Goal: Task Accomplishment & Management: Complete application form

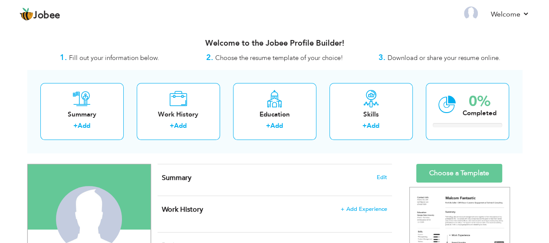
click at [510, 49] on div "Welcome to the Jobee Profile Builder!" at bounding box center [274, 41] width 495 height 22
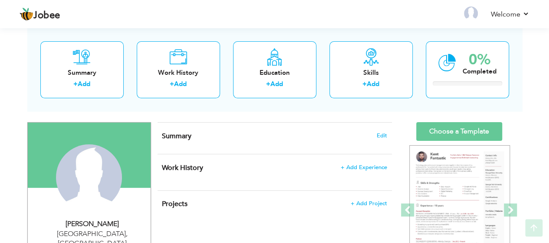
scroll to position [45, 0]
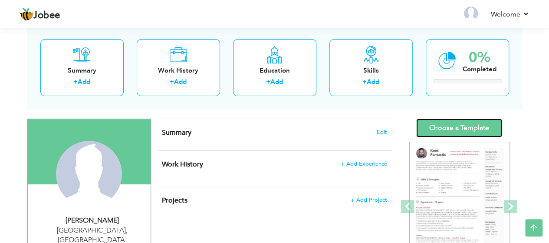
click at [463, 125] on link "Choose a Template" at bounding box center [459, 127] width 86 height 19
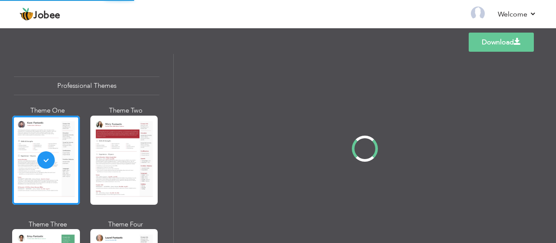
click at [258, 57] on div at bounding box center [365, 148] width 382 height 189
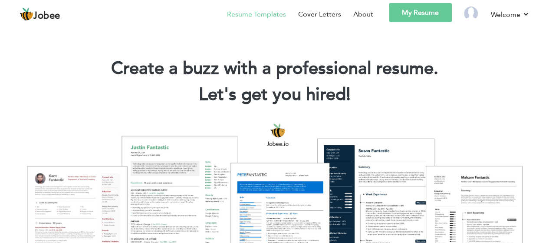
click at [250, 12] on link "Resume Templates" at bounding box center [256, 14] width 59 height 10
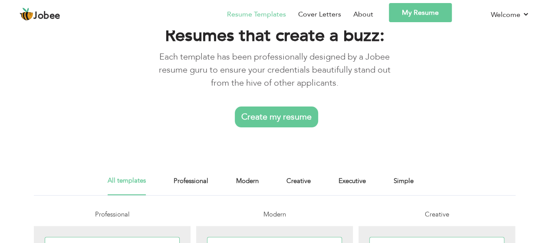
scroll to position [34, 0]
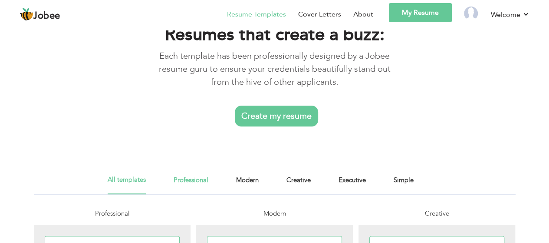
click at [195, 179] on link "Professional" at bounding box center [191, 184] width 35 height 20
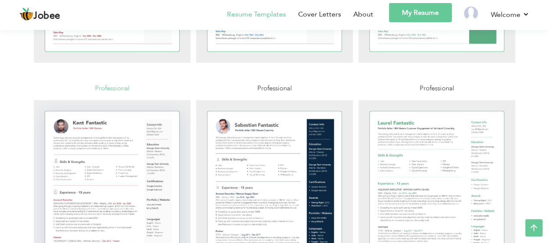
scroll to position [418, 0]
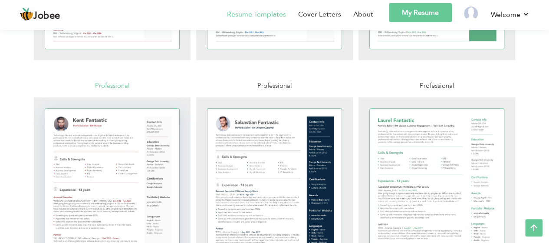
click at [118, 162] on div at bounding box center [112, 196] width 135 height 174
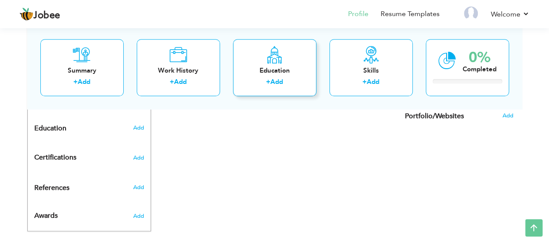
scroll to position [350, 0]
click at [408, 8] on li "Resume Templates" at bounding box center [404, 14] width 71 height 23
click at [406, 15] on link "Resume Templates" at bounding box center [410, 14] width 59 height 10
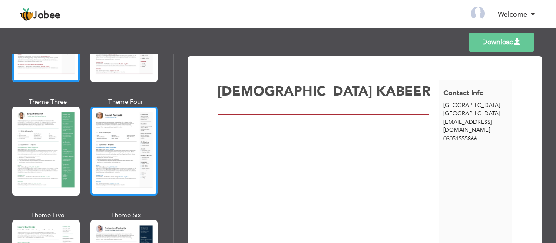
scroll to position [123, 0]
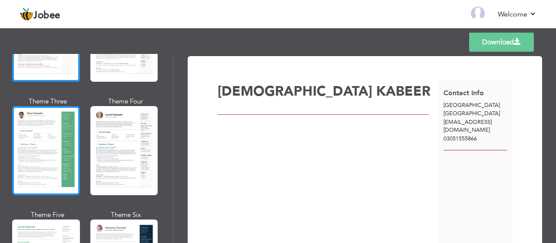
click at [36, 152] on div at bounding box center [46, 150] width 68 height 89
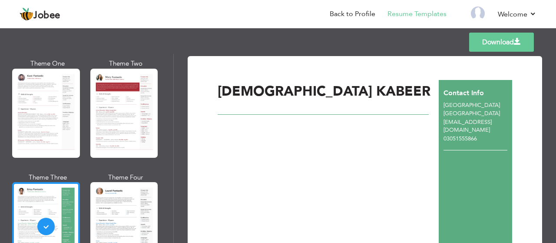
scroll to position [0, 0]
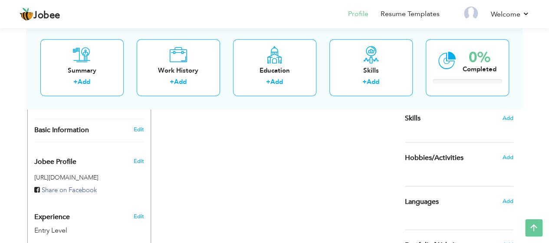
scroll to position [221, 0]
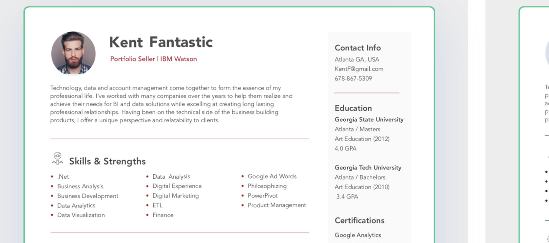
scroll to position [484, 0]
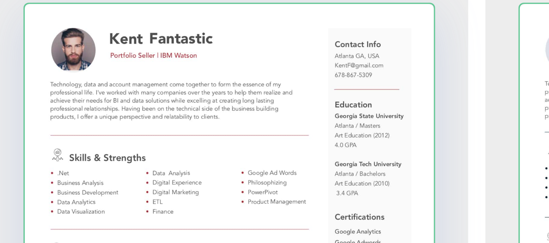
click at [120, 67] on div at bounding box center [112, 130] width 135 height 174
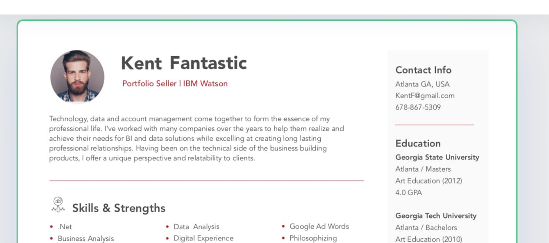
scroll to position [495, 0]
